Goal: Task Accomplishment & Management: Manage account settings

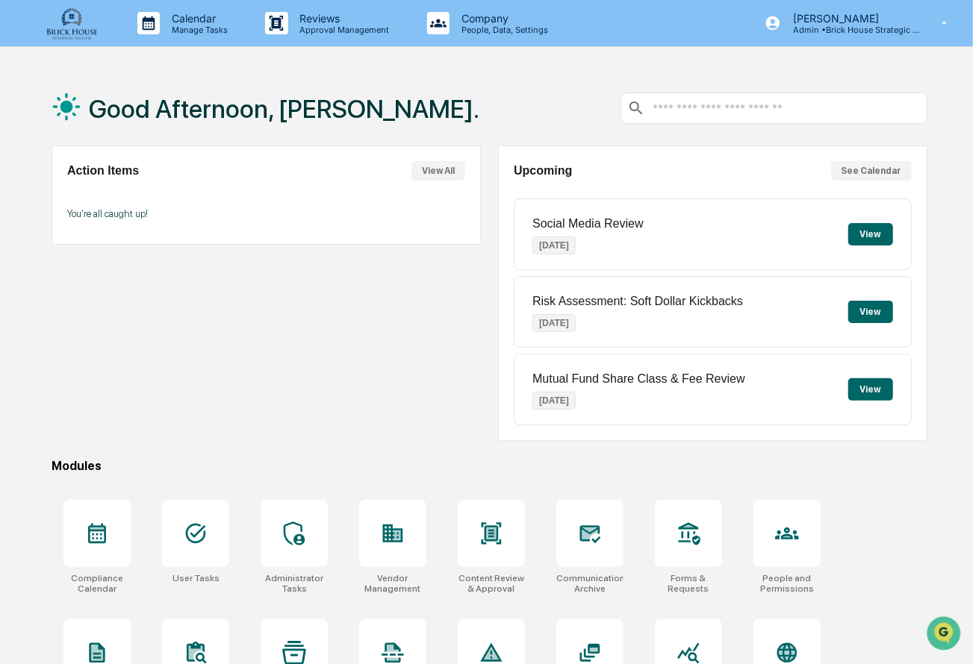
click at [524, 107] on div "Good Afternoon, [PERSON_NAME]." at bounding box center [490, 108] width 876 height 75
click at [184, 31] on p "Manage Tasks" at bounding box center [197, 30] width 75 height 10
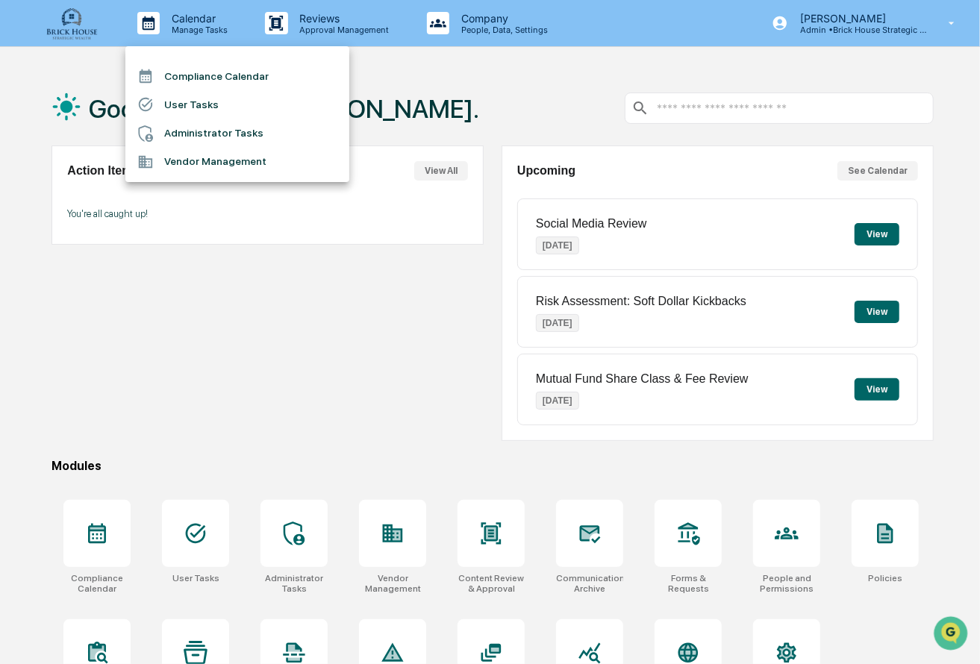
click at [225, 84] on li "Compliance Calendar" at bounding box center [237, 76] width 224 height 28
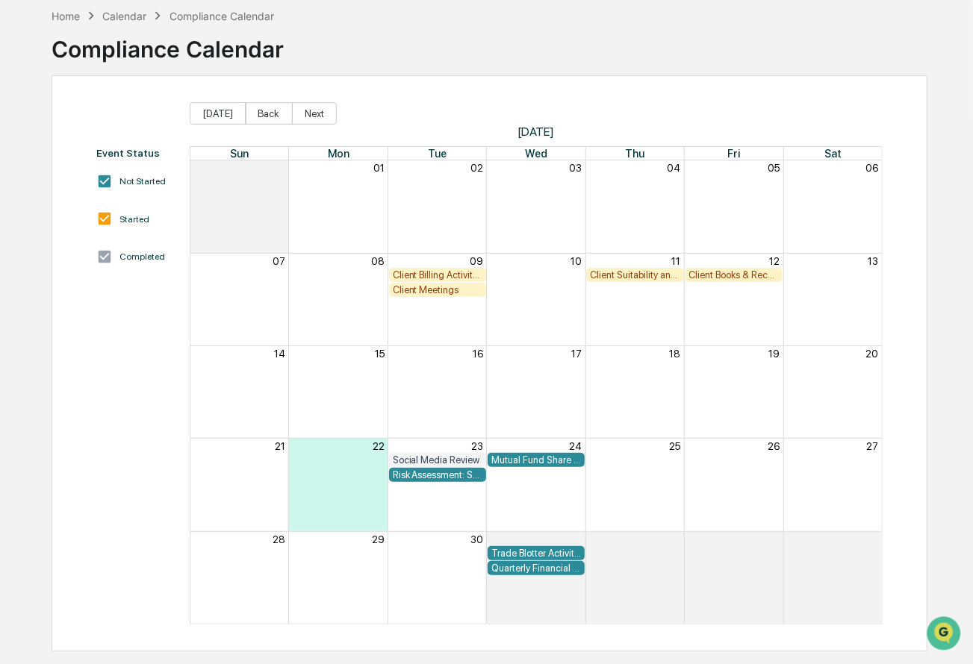
scroll to position [67, 0]
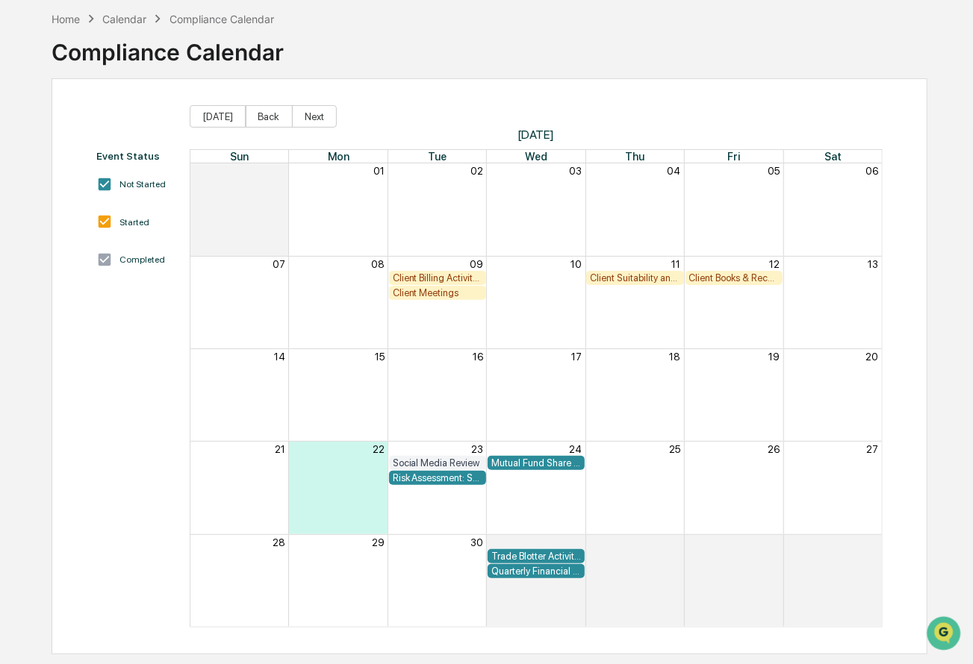
click at [572, 177] on div "03" at bounding box center [536, 170] width 99 height 14
click at [269, 322] on div "Month View" at bounding box center [239, 303] width 98 height 92
click at [448, 276] on div "Client Billing Activity Review" at bounding box center [438, 277] width 90 height 11
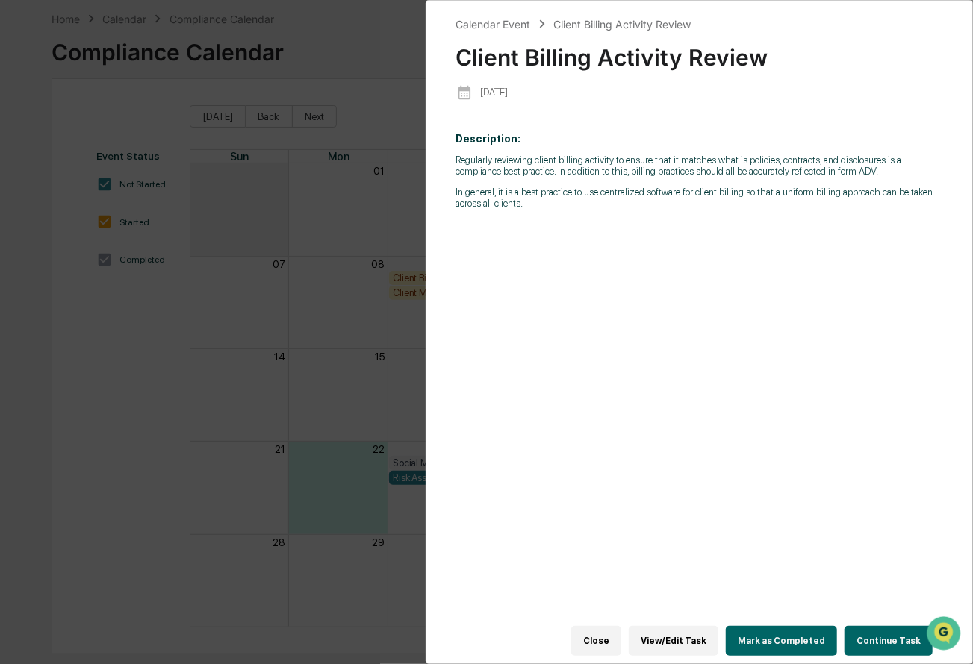
click at [323, 287] on div "Calendar Event Client Billing Activity Review Client Billing Activity Review [D…" at bounding box center [486, 332] width 973 height 664
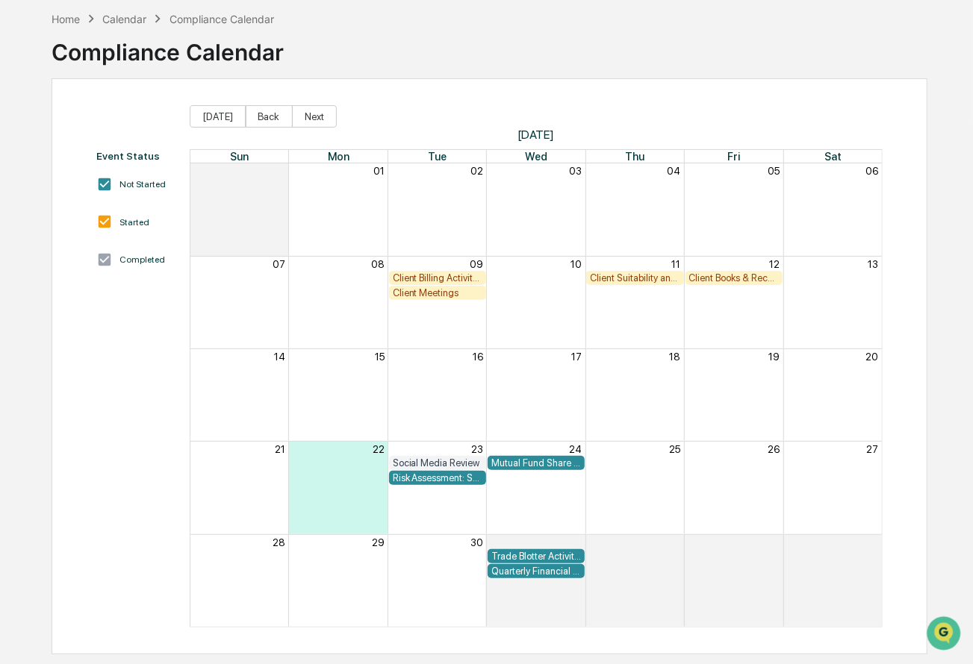
click at [417, 294] on div "Client Meetings" at bounding box center [438, 292] width 90 height 11
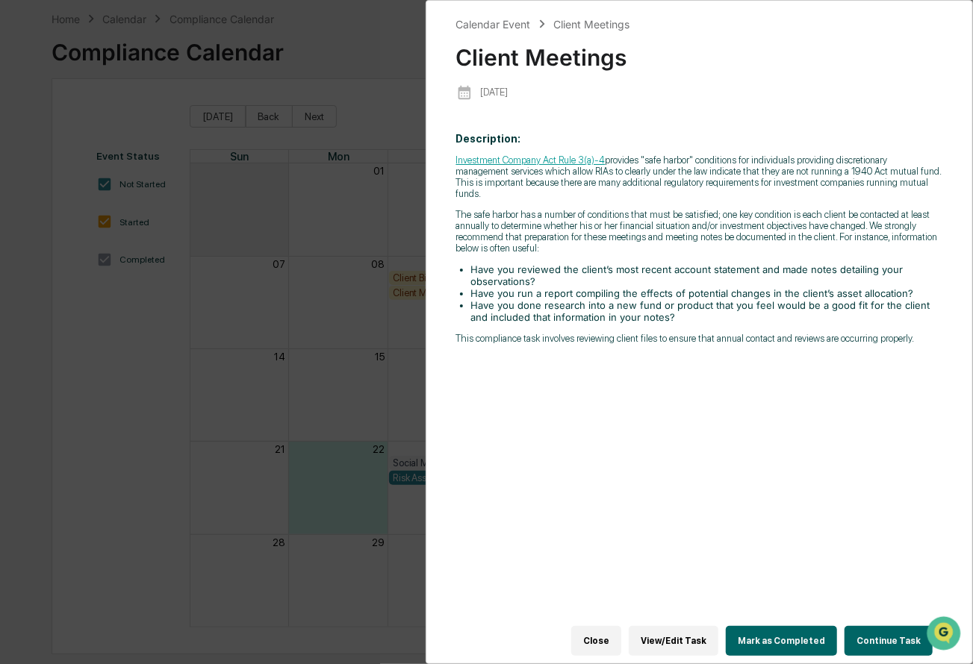
click at [365, 196] on div "Calendar Event Client Meetings Client Meetings [DATE] Description: Investment C…" at bounding box center [486, 332] width 973 height 664
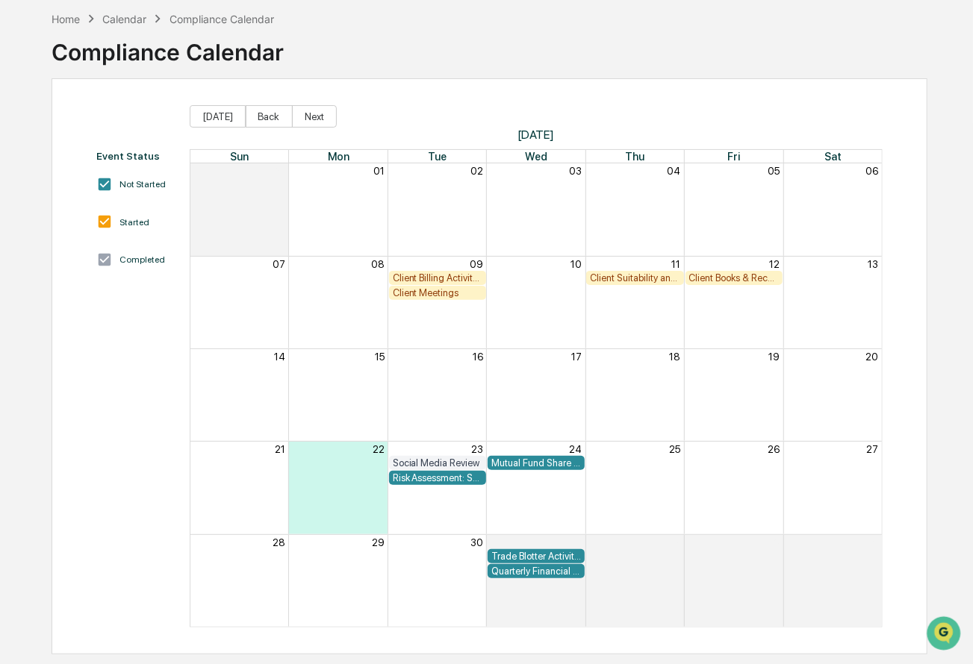
click at [434, 480] on div "Risk Assessment: Soft Dollar Kickbacks" at bounding box center [438, 477] width 90 height 11
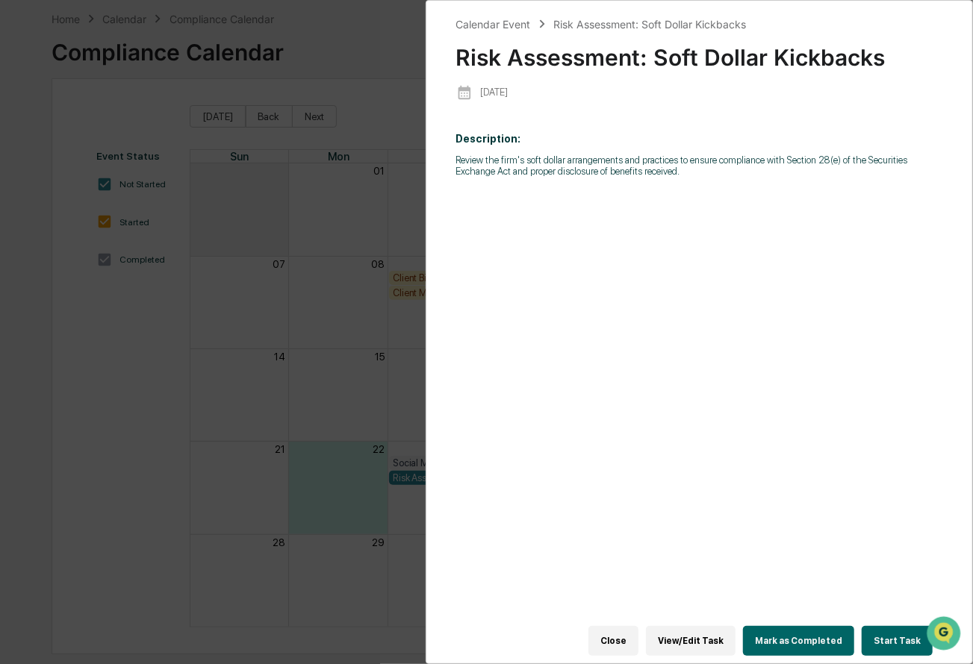
click at [376, 189] on div "Calendar Event Risk Assessment: Soft Dollar Kickbacks Risk Assessment: Soft Dol…" at bounding box center [486, 332] width 973 height 664
